Goal: Task Accomplishment & Management: Complete application form

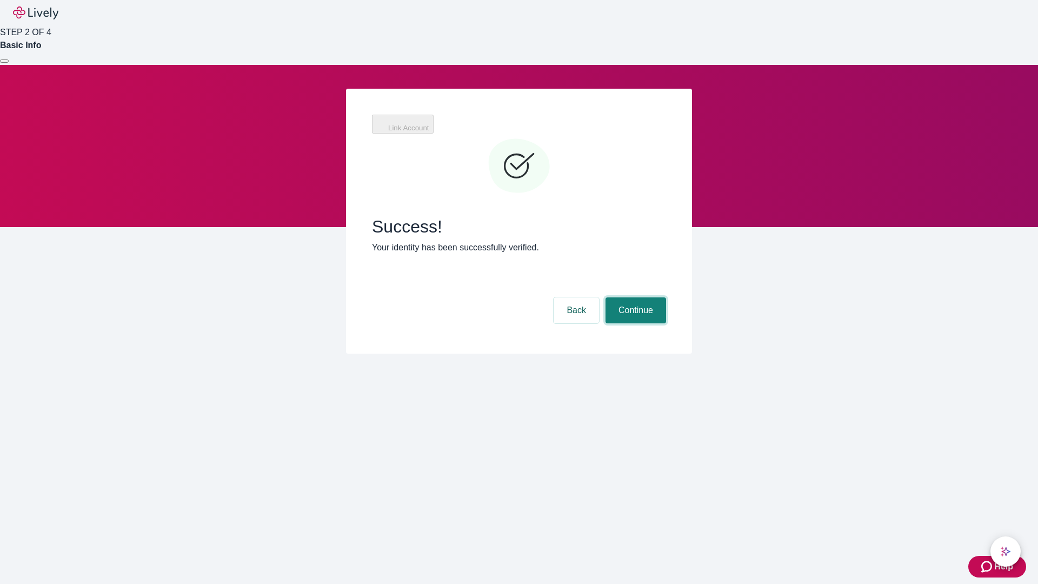
click at [634, 297] on button "Continue" at bounding box center [635, 310] width 61 height 26
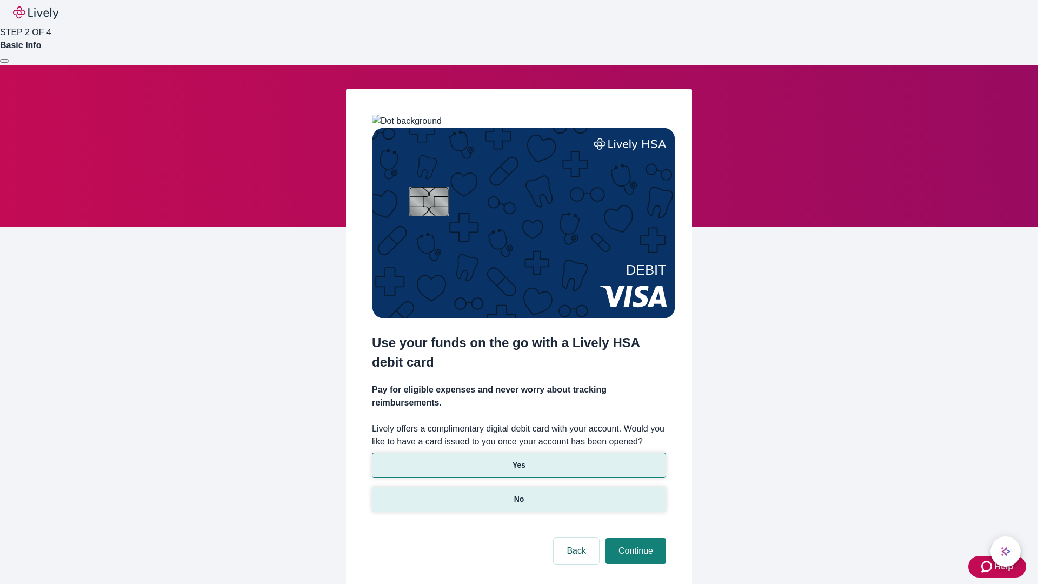
click at [518, 494] on p "No" at bounding box center [519, 499] width 10 height 11
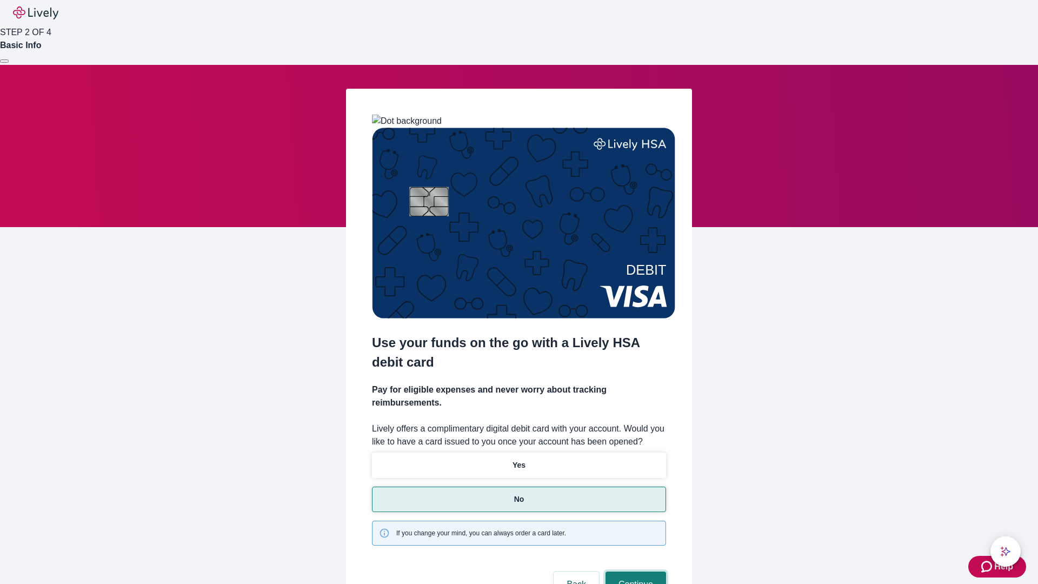
click at [634, 571] on button "Continue" at bounding box center [635, 584] width 61 height 26
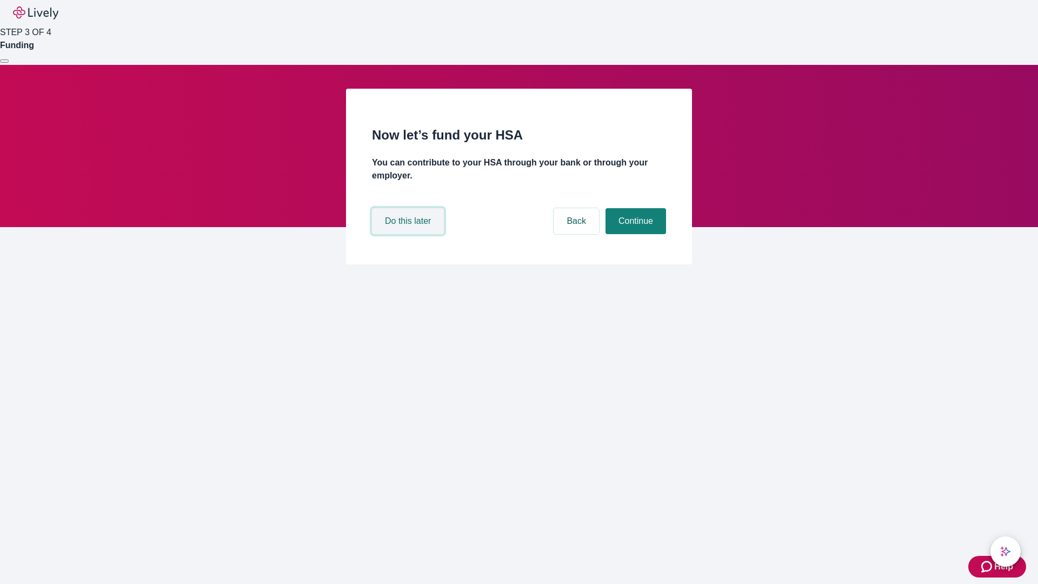
click at [409, 234] on button "Do this later" at bounding box center [408, 221] width 72 height 26
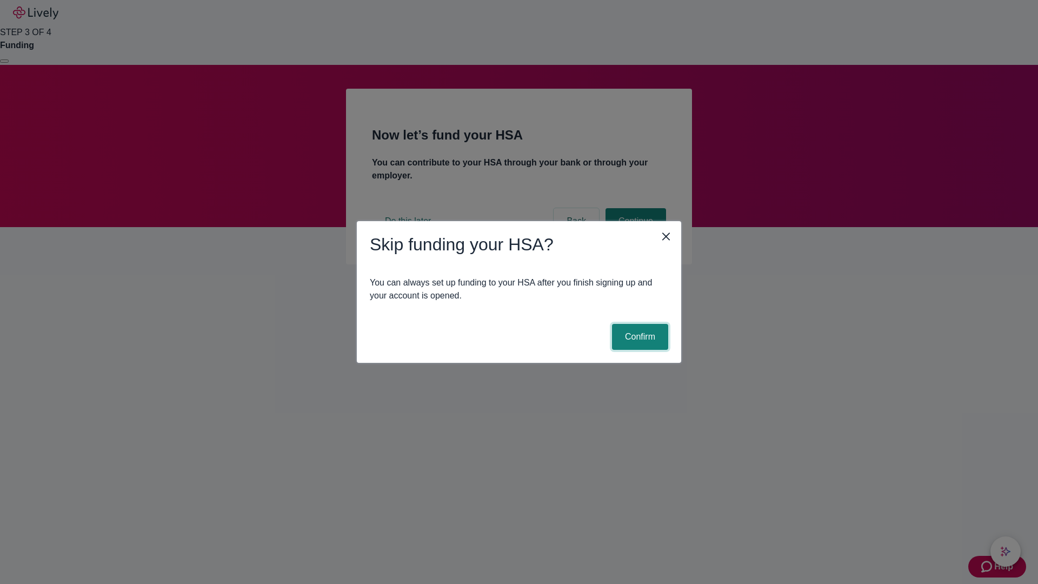
click at [638, 337] on button "Confirm" at bounding box center [640, 337] width 56 height 26
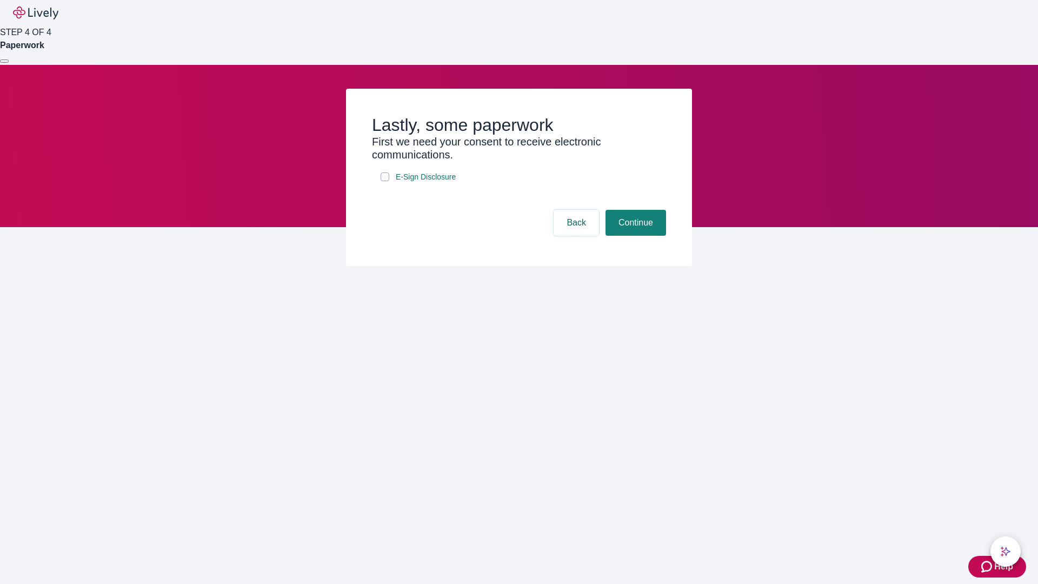
click at [385, 181] on input "E-Sign Disclosure" at bounding box center [385, 176] width 9 height 9
checkbox input "true"
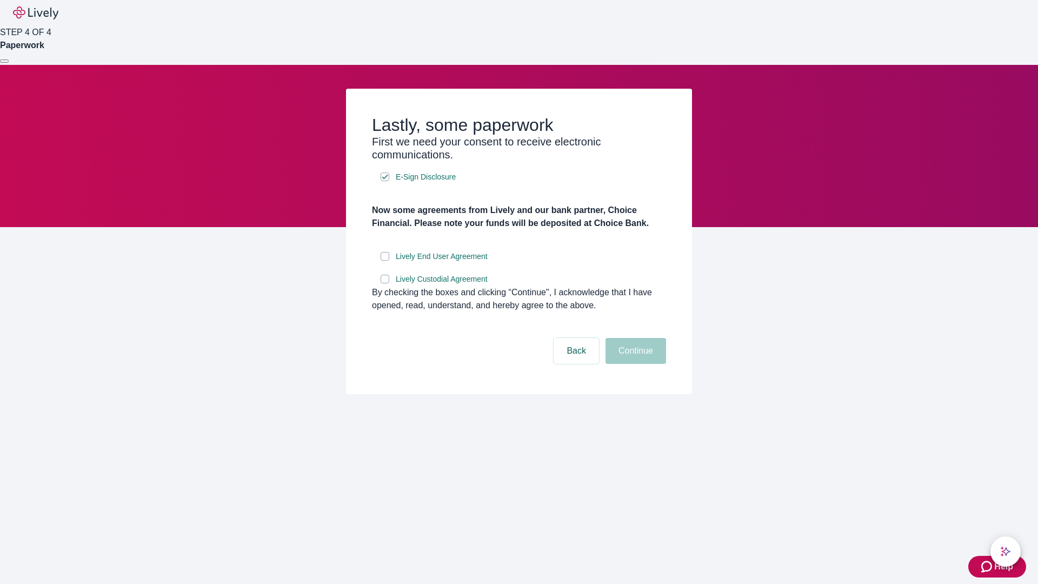
click at [385, 261] on input "Lively End User Agreement" at bounding box center [385, 256] width 9 height 9
checkbox input "true"
click at [385, 283] on input "Lively Custodial Agreement" at bounding box center [385, 279] width 9 height 9
checkbox input "true"
click at [634, 364] on button "Continue" at bounding box center [635, 351] width 61 height 26
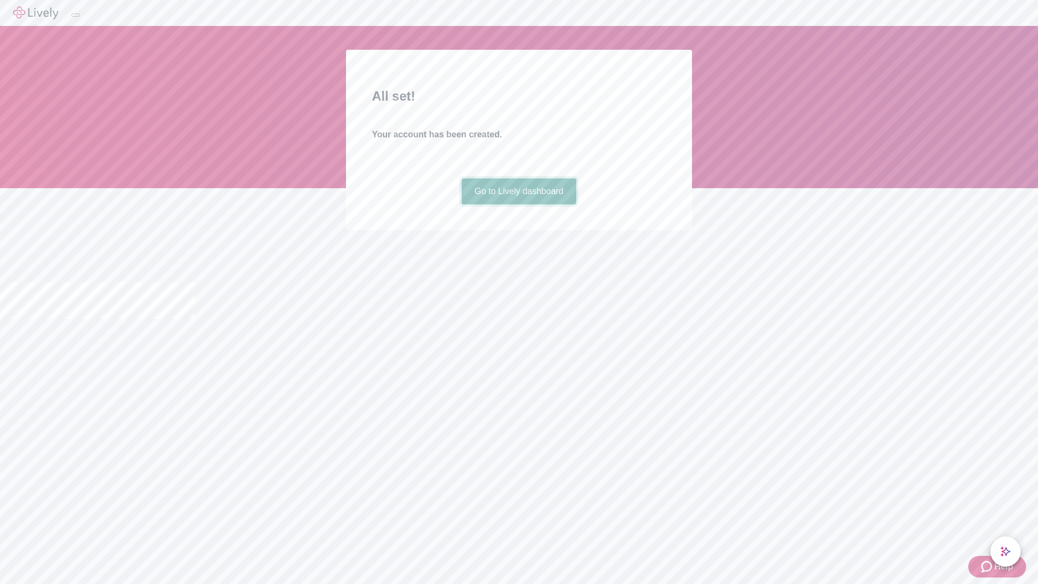
click at [518, 204] on link "Go to Lively dashboard" at bounding box center [519, 191] width 115 height 26
